Goal: Use online tool/utility: Use online tool/utility

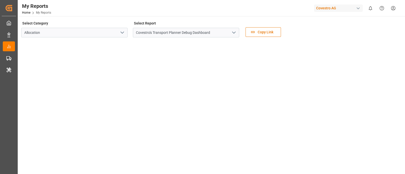
scroll to position [5, 0]
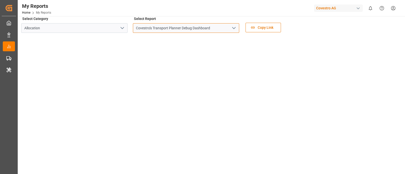
click at [186, 28] on input "Covestro's Transport Planner Debug Dashboard" at bounding box center [186, 28] width 106 height 10
click at [235, 30] on icon "open menu" at bounding box center [234, 28] width 6 height 6
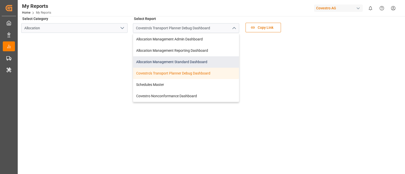
click at [199, 63] on div "Allocation Management Standard Dashboard" at bounding box center [186, 61] width 106 height 11
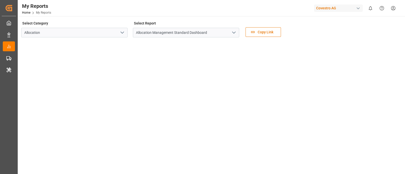
click at [334, 11] on div "Covestro AG" at bounding box center [338, 8] width 49 height 7
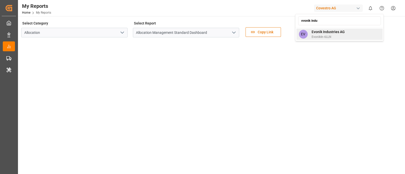
type input "evonik indu"
click at [312, 35] on span "EvonikIn-6LLN" at bounding box center [328, 37] width 33 height 5
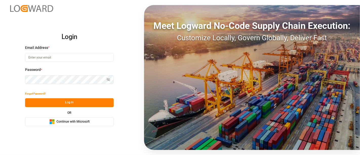
click at [89, 118] on button "Microsoft Logo Continue with Microsoft" at bounding box center [69, 121] width 89 height 9
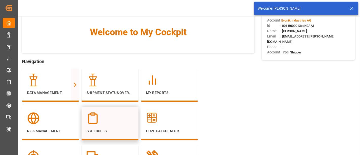
scroll to position [28, 0]
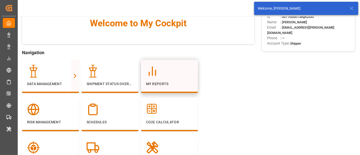
click at [149, 82] on p "My Reports" at bounding box center [169, 83] width 47 height 5
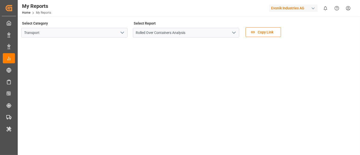
click at [122, 30] on icon "open menu" at bounding box center [122, 33] width 6 height 6
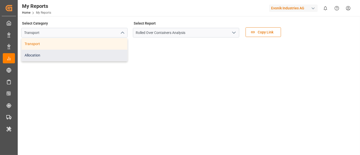
click at [103, 57] on div "Allocation" at bounding box center [75, 55] width 106 height 11
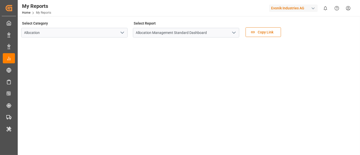
click at [284, 9] on div "Evonik Industries AG" at bounding box center [293, 8] width 49 height 7
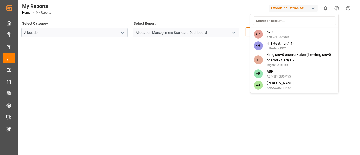
click at [284, 21] on input at bounding box center [294, 20] width 83 height 9
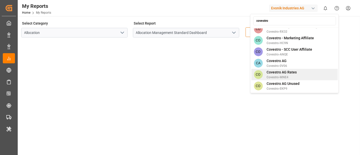
scroll to position [73, 0]
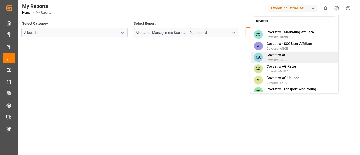
type input "covestro"
click at [296, 52] on div "CA Covestro AG Covestro-0V06" at bounding box center [294, 57] width 86 height 11
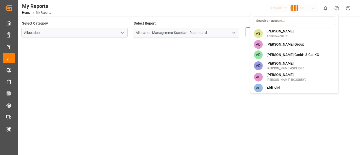
scroll to position [803, 0]
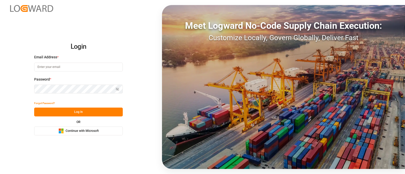
click at [78, 133] on span "Continue with Microsoft" at bounding box center [82, 131] width 33 height 5
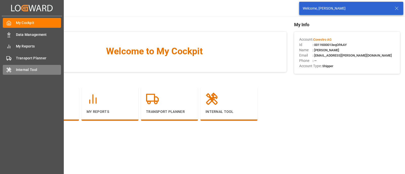
click at [11, 72] on icon at bounding box center [8, 70] width 5 height 5
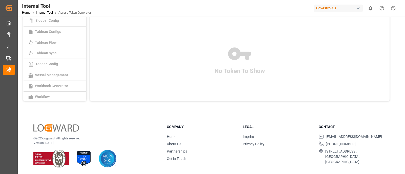
scroll to position [58, 0]
click at [56, 51] on span "Tableau Sync" at bounding box center [45, 53] width 25 height 4
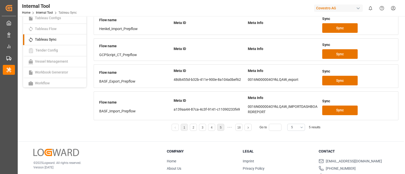
scroll to position [96, 0]
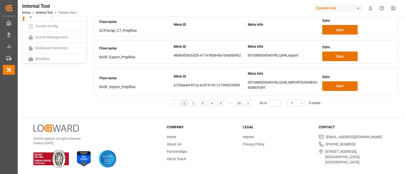
click at [302, 102] on button "5" at bounding box center [296, 103] width 18 height 7
click at [294, 160] on div "20" at bounding box center [296, 161] width 17 height 15
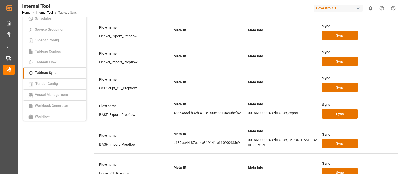
scroll to position [0, 0]
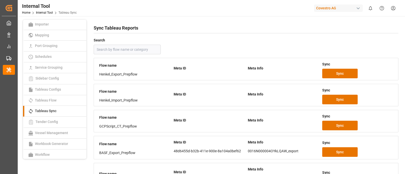
click at [339, 9] on div "Covestro AG" at bounding box center [338, 8] width 49 height 7
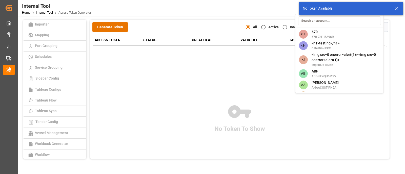
click at [201, 74] on html "Created by potrace 1.15, written by Peter Selinger 2001-2017 Created by potrace…" at bounding box center [202, 87] width 405 height 174
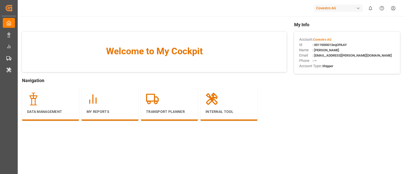
click at [329, 44] on span ": 0011t000013eqOPAAY" at bounding box center [330, 45] width 34 height 4
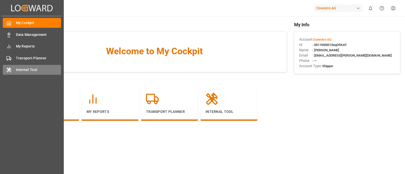
click at [8, 71] on icon at bounding box center [8, 70] width 5 height 5
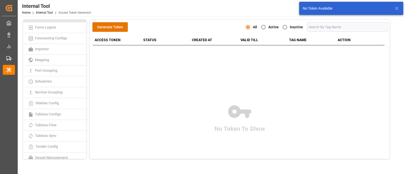
scroll to position [120, 0]
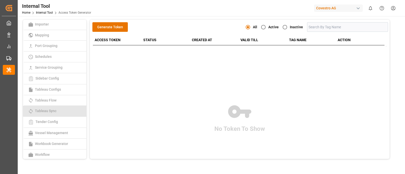
click at [57, 109] on span "Tableau Sync" at bounding box center [45, 111] width 25 height 4
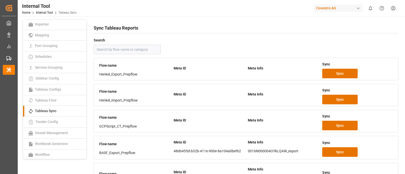
scroll to position [96, 0]
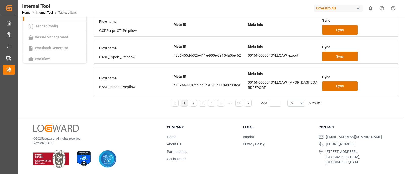
click at [299, 104] on button "5" at bounding box center [296, 103] width 18 height 7
click at [292, 162] on div "20" at bounding box center [296, 161] width 17 height 15
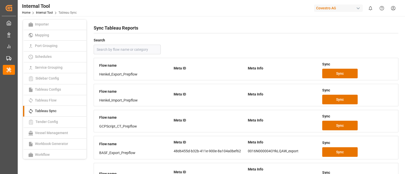
scroll to position [333, 0]
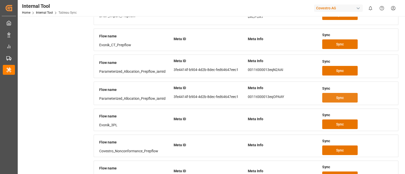
click at [340, 95] on span "Sync" at bounding box center [340, 97] width 8 height 5
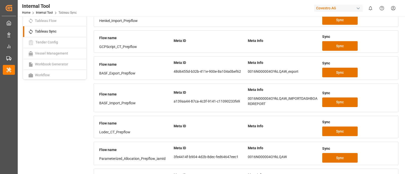
scroll to position [0, 0]
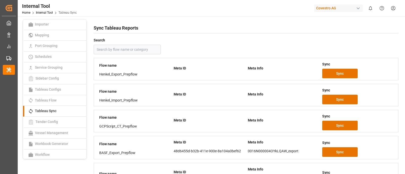
click at [340, 8] on div "Covestro AG" at bounding box center [338, 8] width 49 height 7
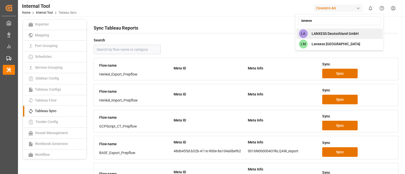
type input "lanxess"
click at [342, 32] on span "LANXESS Deutschland GmbH" at bounding box center [335, 33] width 47 height 5
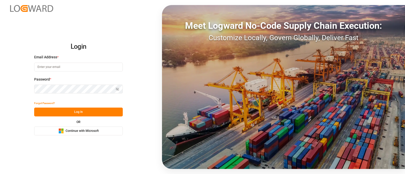
click at [75, 132] on span "Continue with Microsoft" at bounding box center [82, 131] width 33 height 5
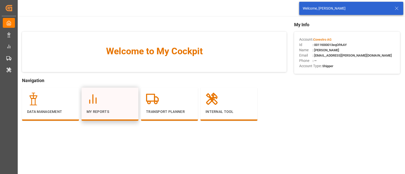
click at [108, 97] on div at bounding box center [110, 99] width 47 height 13
